Goal: Task Accomplishment & Management: Use online tool/utility

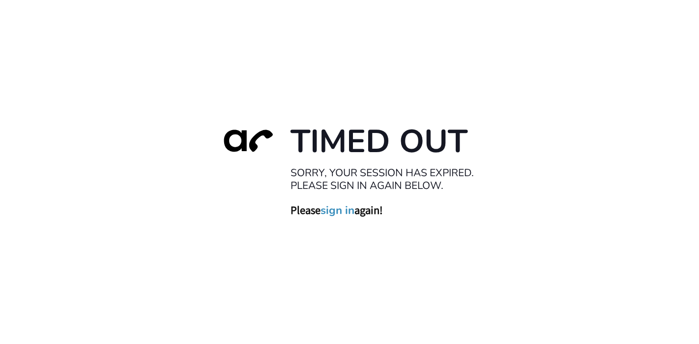
click at [644, 126] on div "Timed Out Sorry, your session has expired. Please sign in again below. Please s…" at bounding box center [349, 172] width 699 height 344
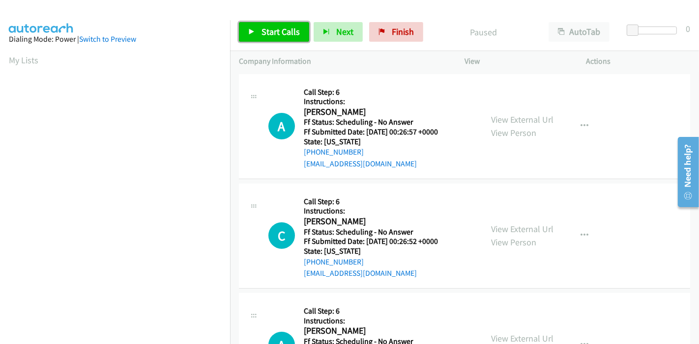
click at [265, 28] on span "Start Calls" at bounding box center [280, 31] width 38 height 11
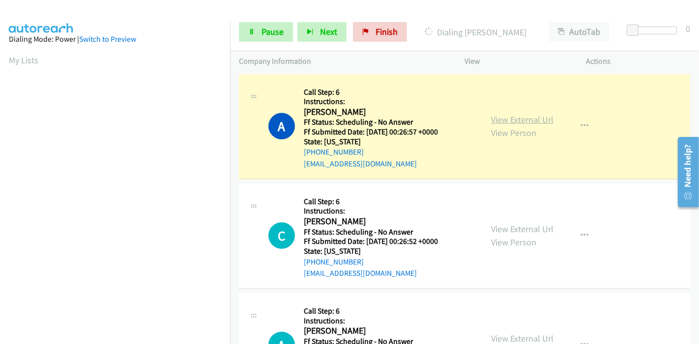
click at [536, 119] on link "View External Url" at bounding box center [522, 119] width 62 height 11
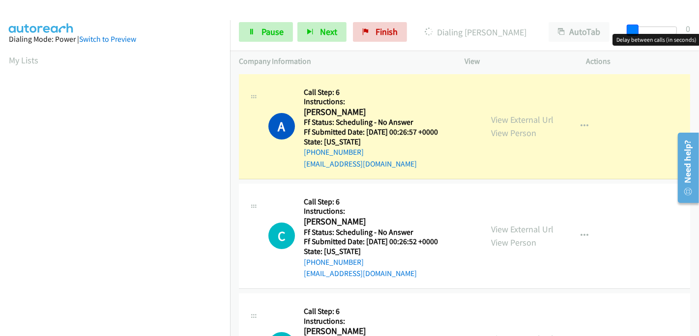
drag, startPoint x: 631, startPoint y: 27, endPoint x: 697, endPoint y: 31, distance: 66.0
click at [697, 31] on div "Start Calls Pause Next Finish Dialing Adrianna Nellis AutoTab AutoTab 0" at bounding box center [464, 32] width 469 height 38
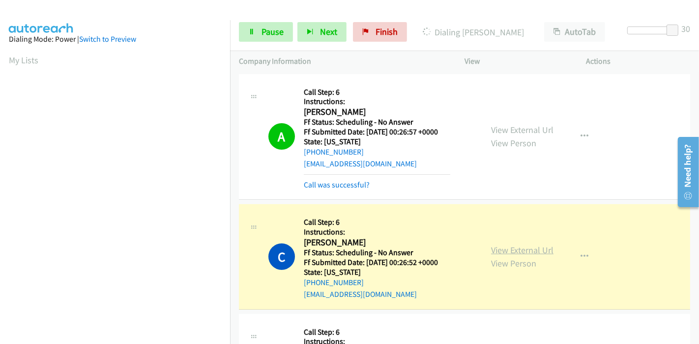
scroll to position [207, 0]
click at [502, 248] on link "View External Url" at bounding box center [522, 250] width 62 height 11
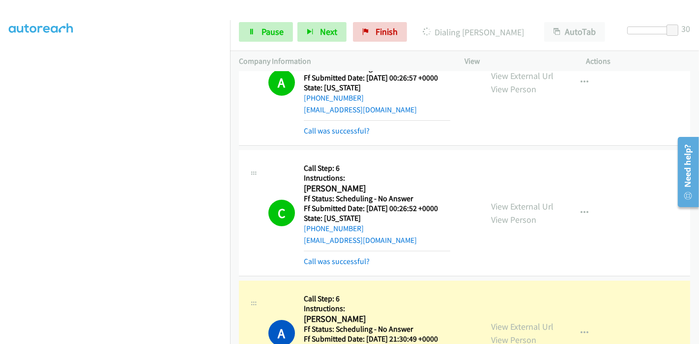
scroll to position [109, 0]
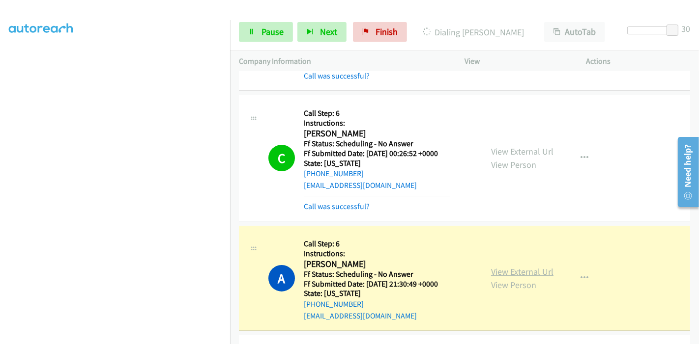
click at [539, 272] on link "View External Url" at bounding box center [522, 271] width 62 height 11
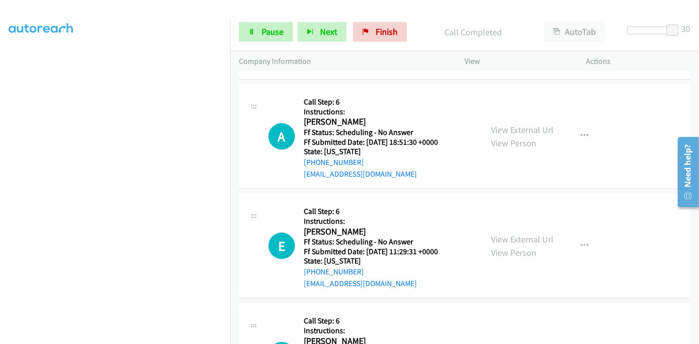
scroll to position [403, 0]
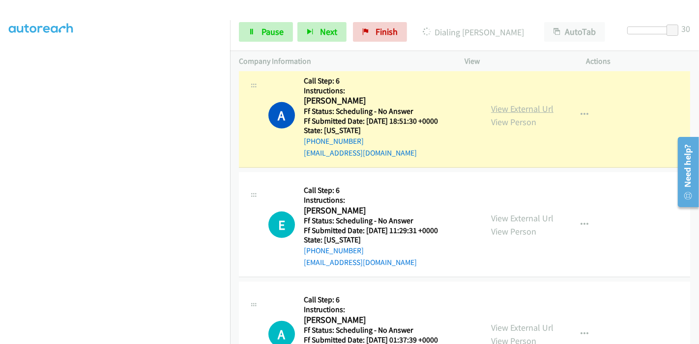
click at [519, 111] on link "View External Url" at bounding box center [522, 108] width 62 height 11
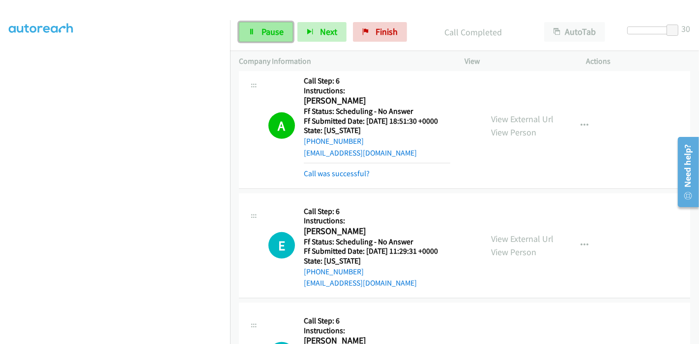
click at [256, 31] on link "Pause" at bounding box center [266, 32] width 54 height 20
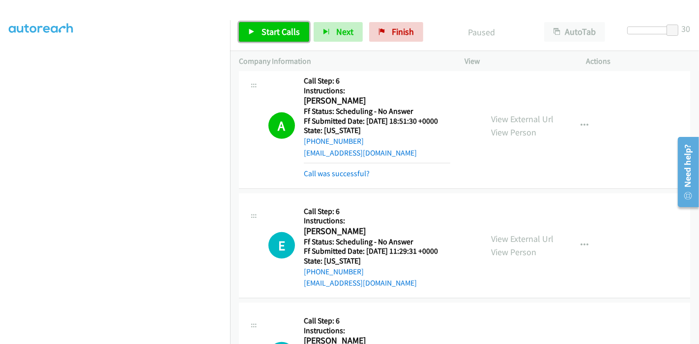
click at [278, 33] on span "Start Calls" at bounding box center [280, 31] width 38 height 11
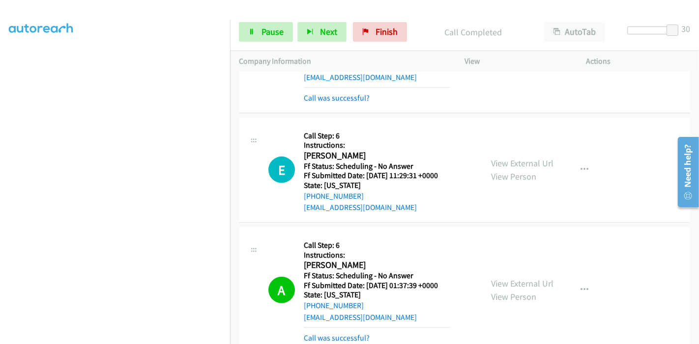
scroll to position [566, 0]
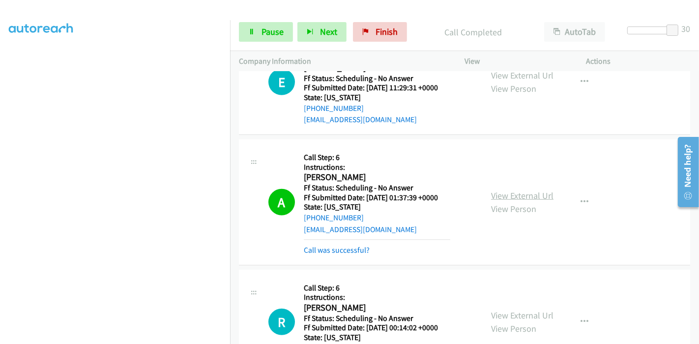
click at [501, 196] on link "View External Url" at bounding box center [522, 195] width 62 height 11
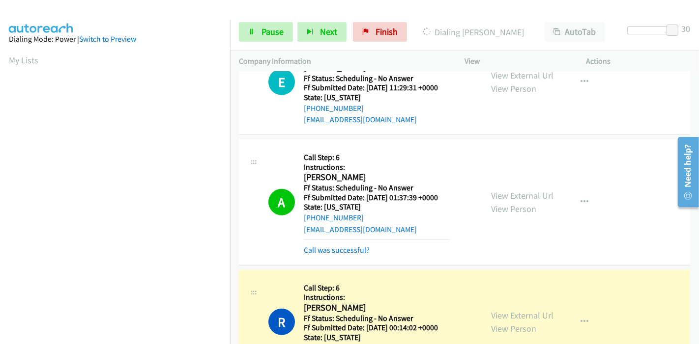
scroll to position [207, 0]
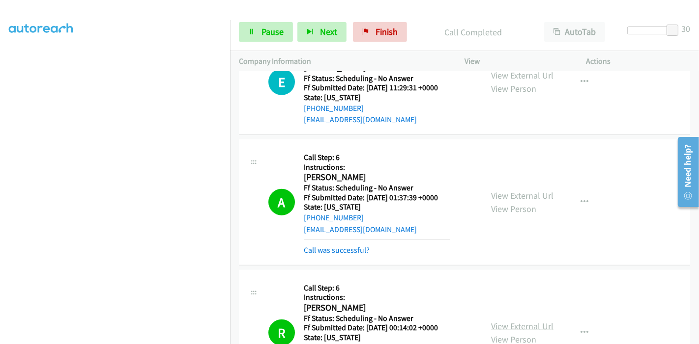
click at [504, 324] on link "View External Url" at bounding box center [522, 326] width 62 height 11
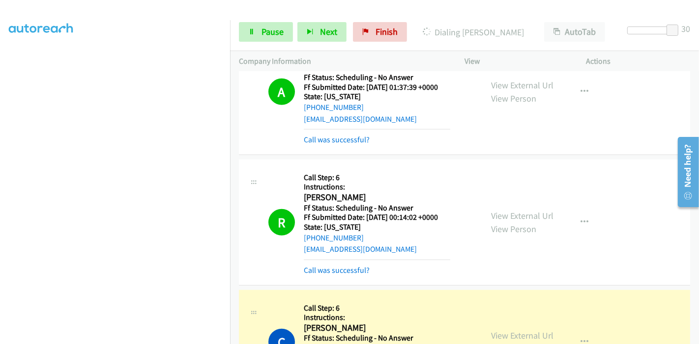
scroll to position [785, 0]
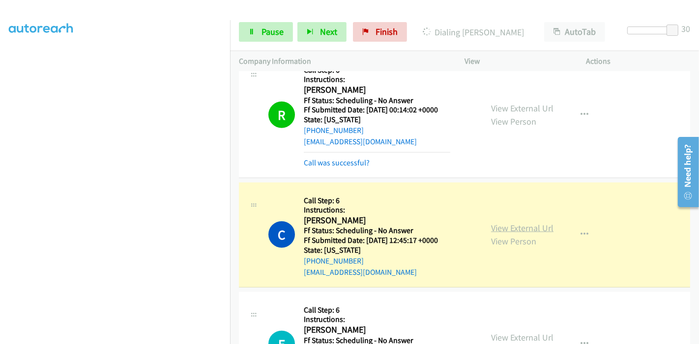
click at [491, 225] on link "View External Url" at bounding box center [522, 228] width 62 height 11
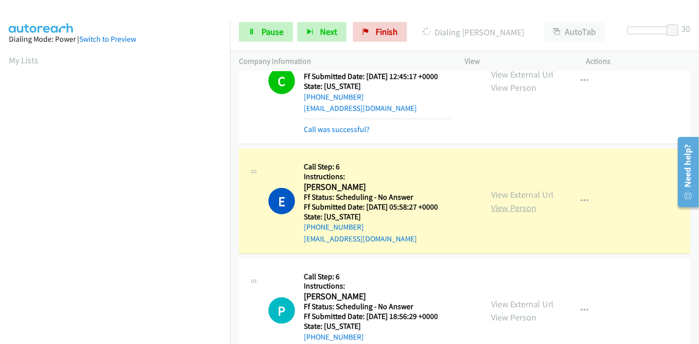
scroll to position [207, 0]
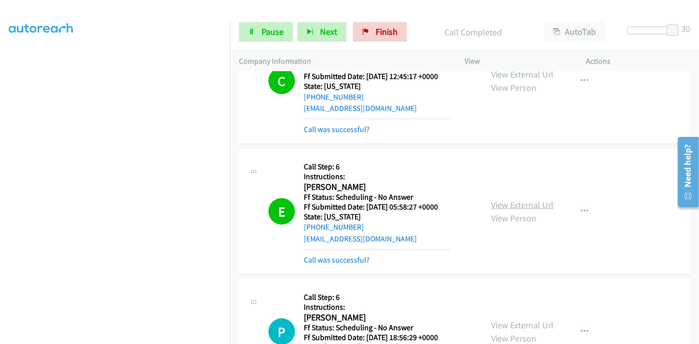
click at [493, 202] on link "View External Url" at bounding box center [522, 204] width 62 height 11
click at [261, 30] on span "Pause" at bounding box center [272, 31] width 22 height 11
